Goal: Task Accomplishment & Management: Manage account settings

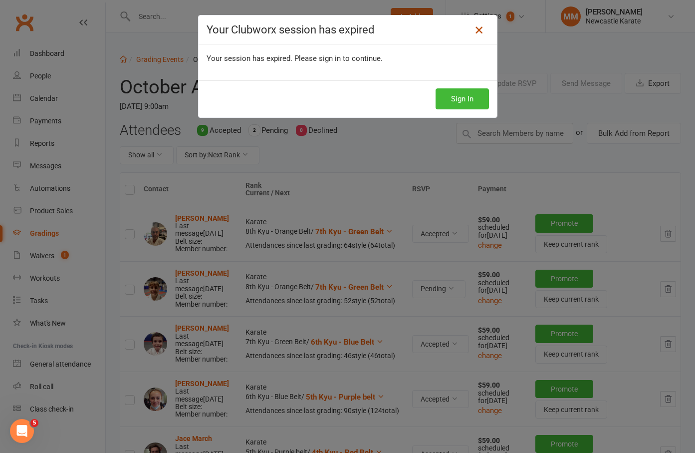
click at [474, 28] on icon at bounding box center [479, 30] width 12 height 12
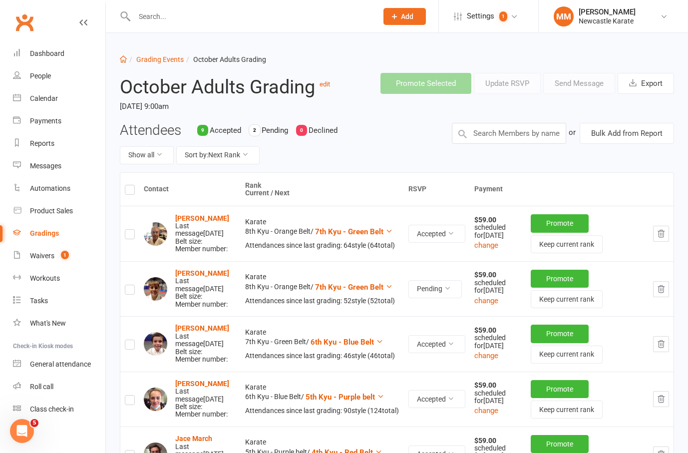
click at [29, 27] on link "Clubworx" at bounding box center [24, 22] width 25 height 25
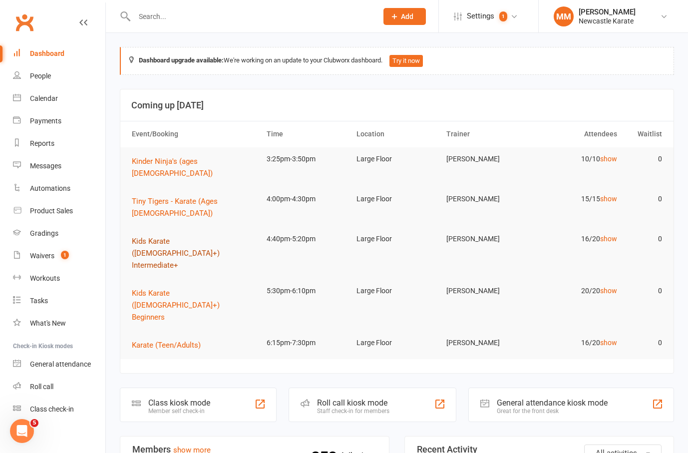
click at [210, 237] on span "Kids Karate ([DEMOGRAPHIC_DATA]+) Intermediate+" at bounding box center [176, 253] width 88 height 33
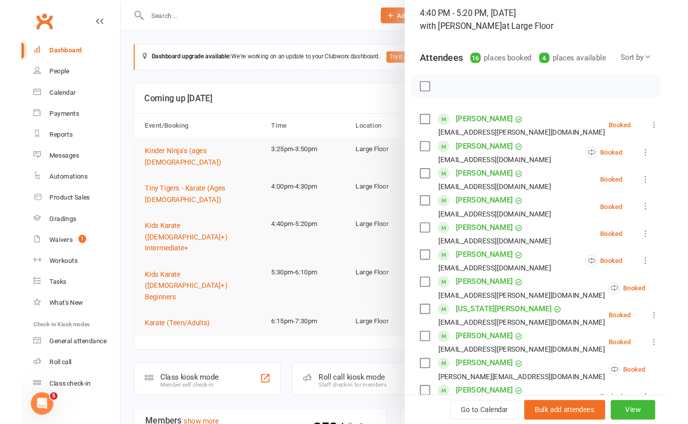
scroll to position [64, 0]
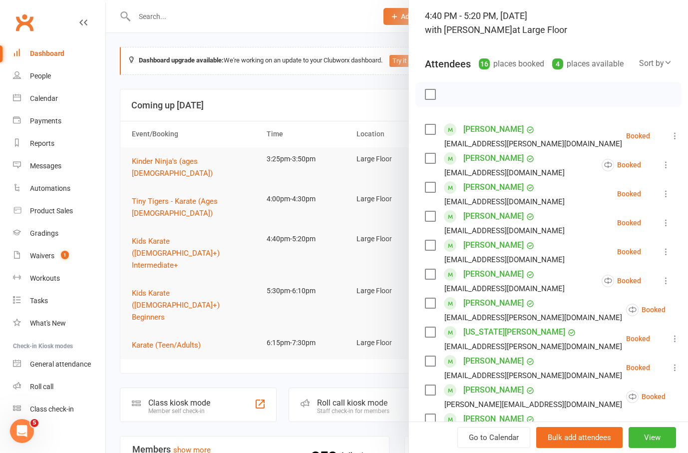
click at [308, 95] on div at bounding box center [397, 226] width 582 height 453
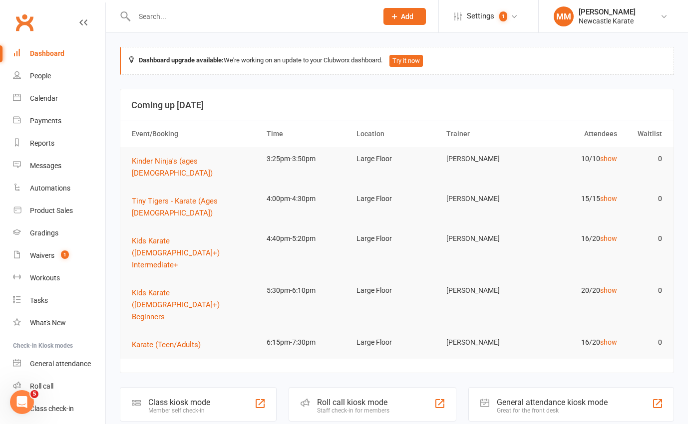
click at [163, 20] on input "text" at bounding box center [250, 16] width 239 height 14
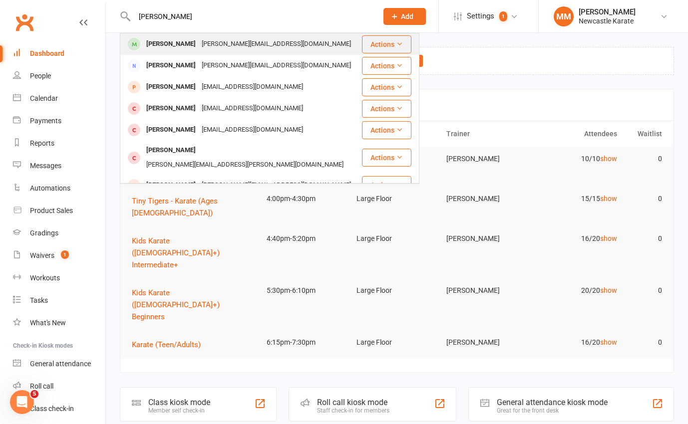
type input "paul"
click at [199, 45] on div "paul.bobeth@hotmail.com" at bounding box center [276, 44] width 155 height 14
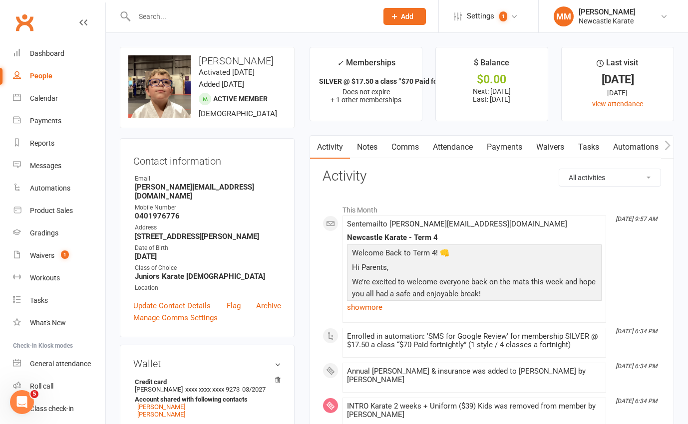
scroll to position [0, 0]
click at [517, 145] on link "Payments" at bounding box center [503, 147] width 49 height 23
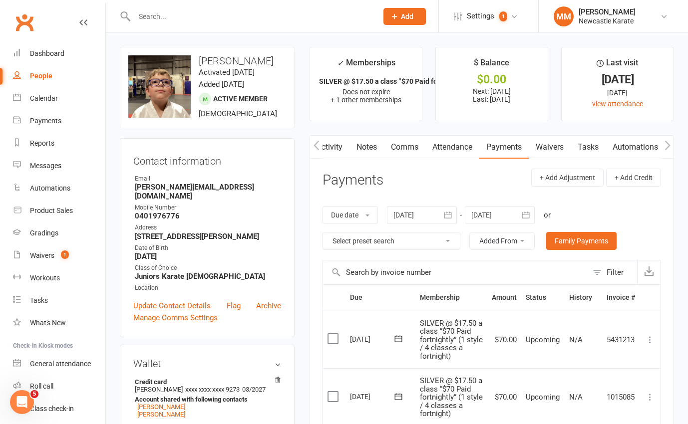
click at [315, 141] on icon "button" at bounding box center [316, 145] width 6 height 10
click at [321, 143] on button "button" at bounding box center [316, 147] width 12 height 22
click at [322, 146] on link "Activity" at bounding box center [330, 147] width 40 height 23
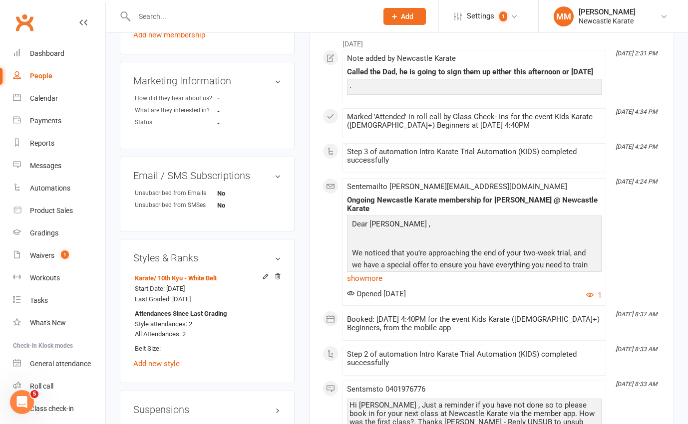
scroll to position [543, 0]
click at [360, 271] on link "show more" at bounding box center [474, 278] width 255 height 14
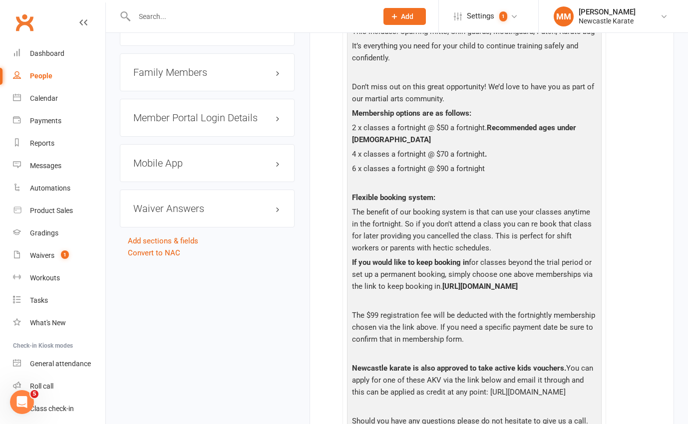
scroll to position [926, 0]
click at [180, 77] on h3 "Family Members" at bounding box center [207, 71] width 148 height 11
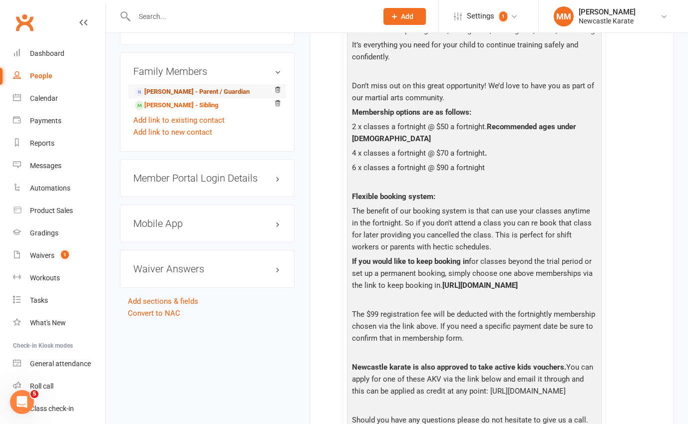
click at [175, 97] on link "Paul Bobeth - Parent / Guardian" at bounding box center [192, 92] width 115 height 10
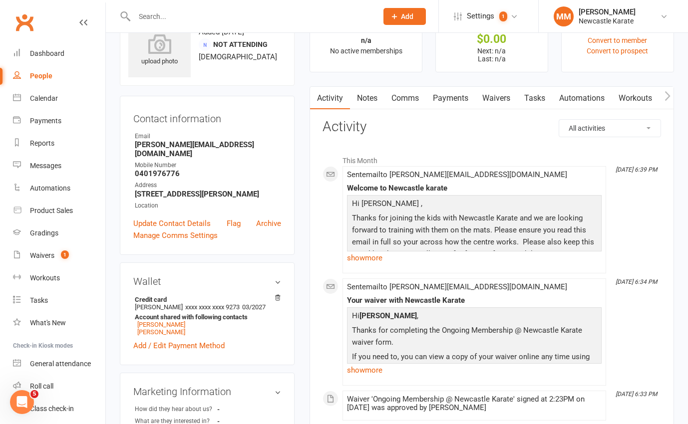
scroll to position [41, 0]
click at [365, 257] on link "show more" at bounding box center [474, 258] width 255 height 14
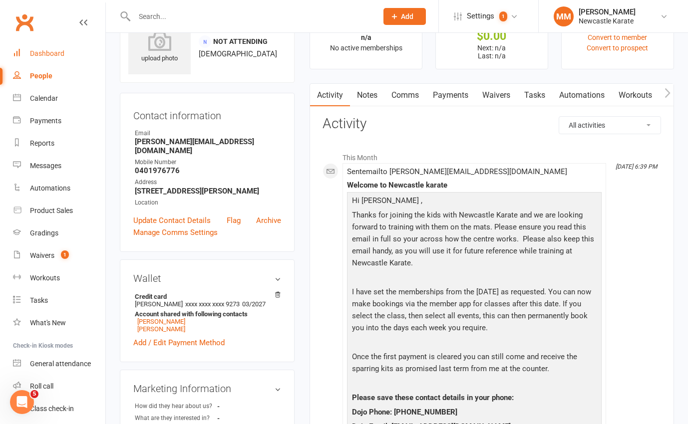
scroll to position [0, 0]
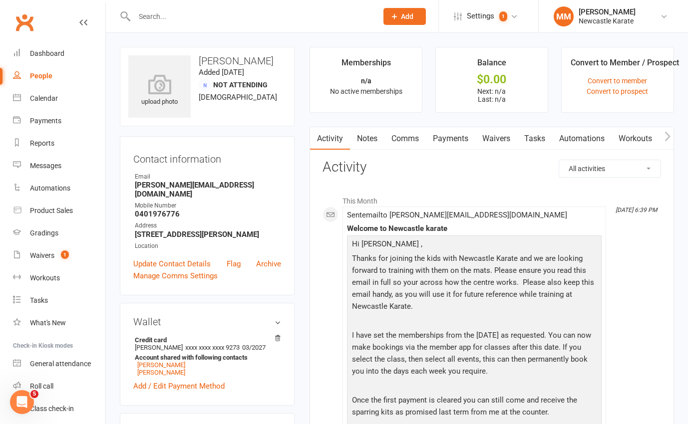
click at [21, 20] on link "Clubworx" at bounding box center [24, 22] width 25 height 25
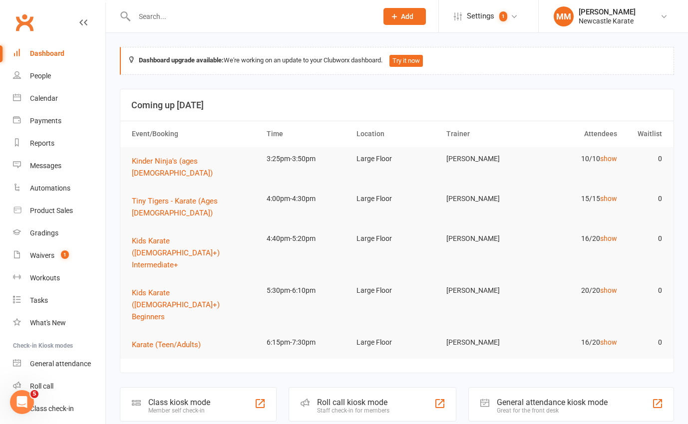
click at [157, 18] on input "text" at bounding box center [250, 16] width 239 height 14
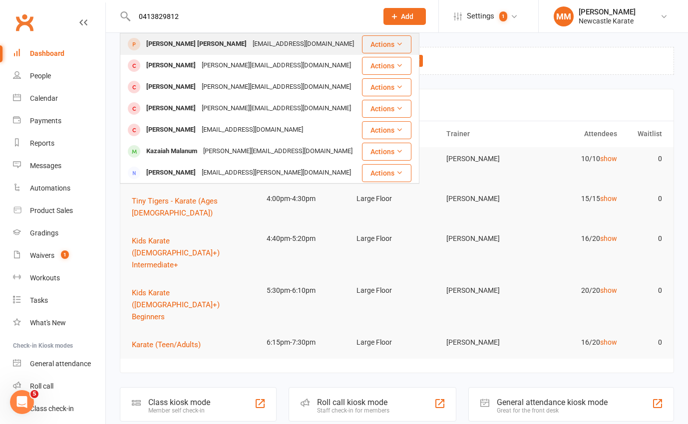
type input "0413829812"
click at [207, 44] on div "Clayton Hure Clayton Hure" at bounding box center [196, 44] width 106 height 14
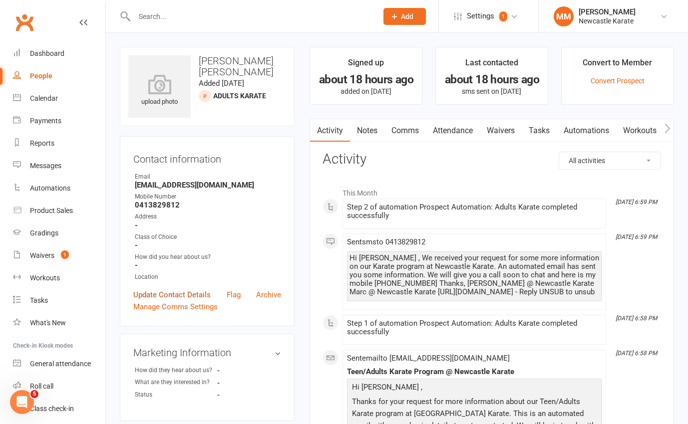
click at [149, 292] on link "Update Contact Details" at bounding box center [171, 295] width 77 height 12
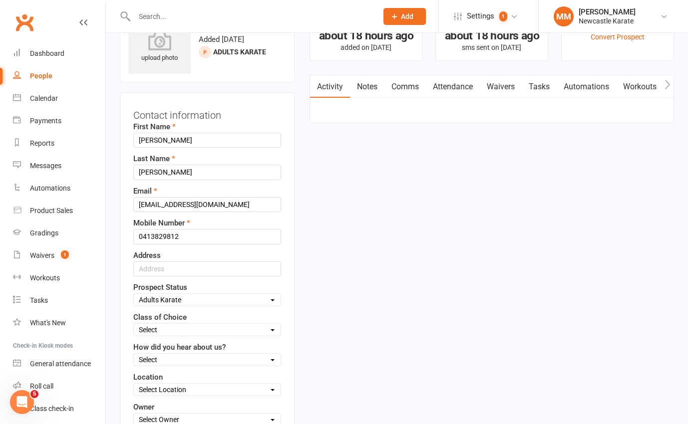
scroll to position [47, 0]
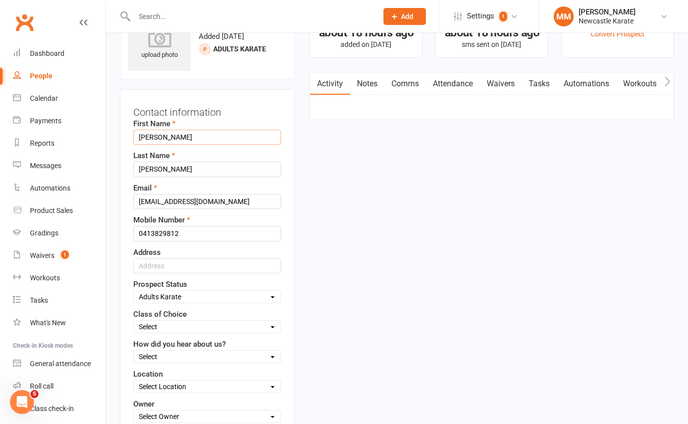
drag, startPoint x: 165, startPoint y: 137, endPoint x: 197, endPoint y: 137, distance: 31.9
click at [197, 137] on input "Clayton Hure" at bounding box center [207, 137] width 148 height 15
type input "Clayton"
drag, startPoint x: 164, startPoint y: 166, endPoint x: 126, endPoint y: 167, distance: 37.4
click at [126, 167] on div "Contact information First Name Clayton Last Name Clayton Hure Email claytonhure…" at bounding box center [207, 279] width 175 height 380
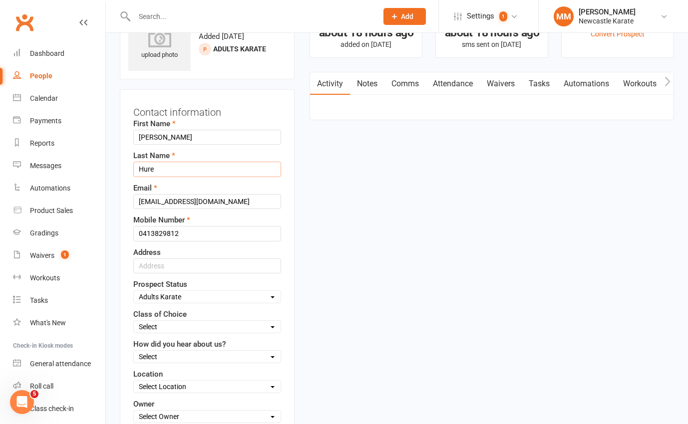
type input "Hure"
click at [290, 184] on div "Contact information First Name Clayton Last Name Hure Email claytonhure@gmail.c…" at bounding box center [207, 279] width 175 height 380
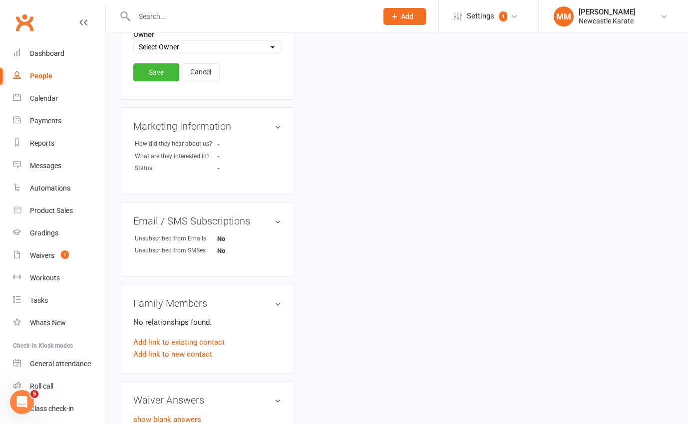
scroll to position [167, 0]
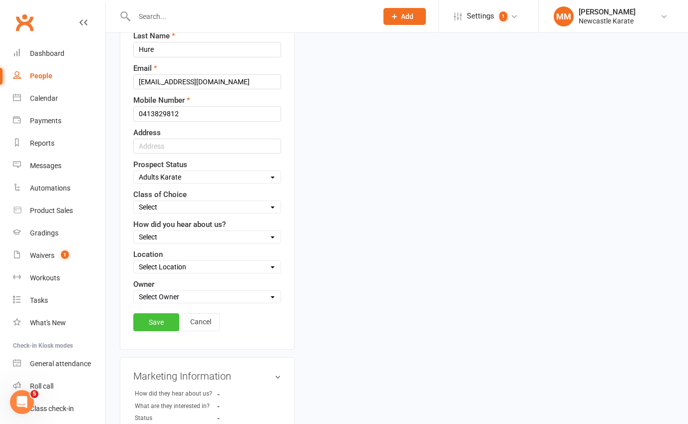
click at [153, 324] on link "Save" at bounding box center [156, 322] width 46 height 18
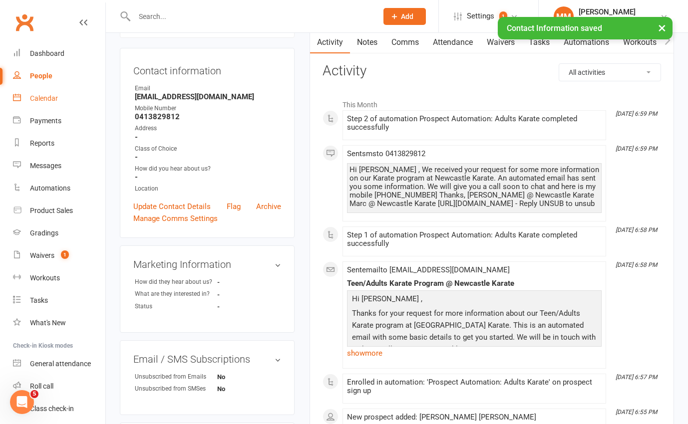
scroll to position [0, 0]
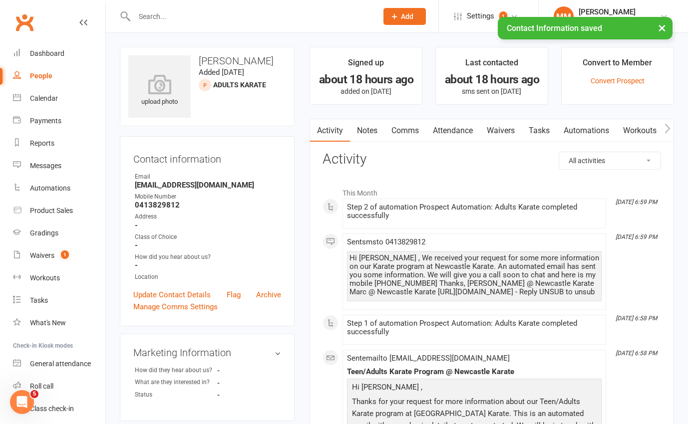
click at [21, 17] on div "× Contact Information saved" at bounding box center [337, 17] width 675 height 0
click at [50, 55] on div "Dashboard" at bounding box center [47, 53] width 34 height 8
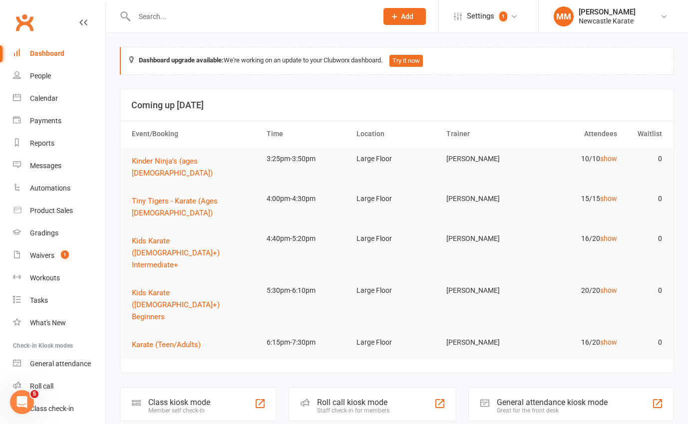
click at [30, 18] on link "Clubworx" at bounding box center [24, 22] width 25 height 25
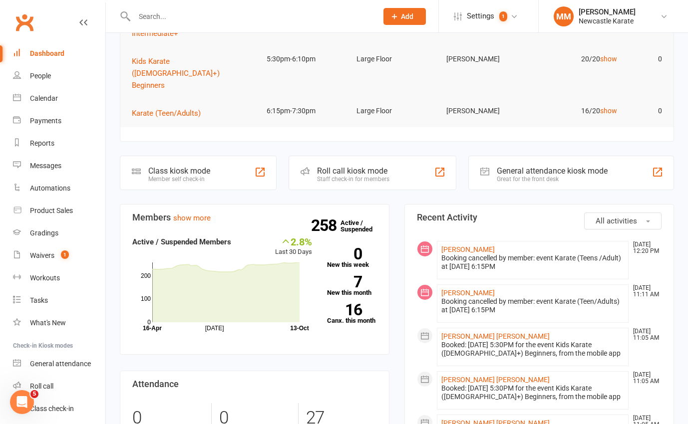
scroll to position [234, 0]
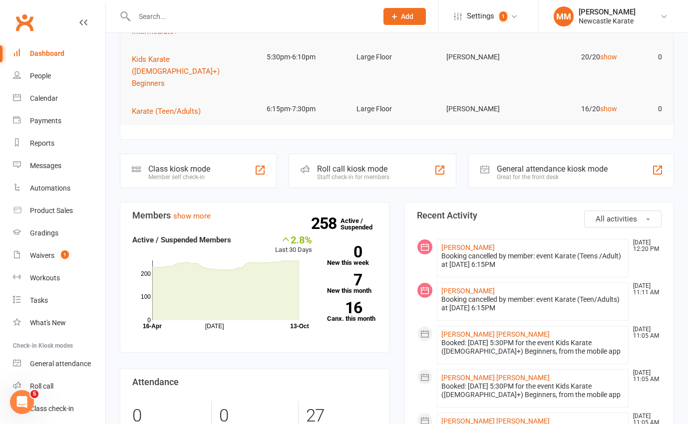
click at [29, 21] on link "Clubworx" at bounding box center [24, 22] width 25 height 25
